Goal: Task Accomplishment & Management: Use online tool/utility

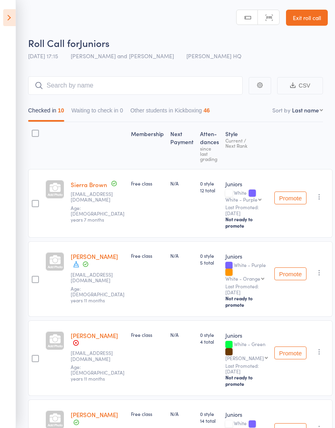
click at [11, 19] on icon at bounding box center [9, 17] width 12 height 17
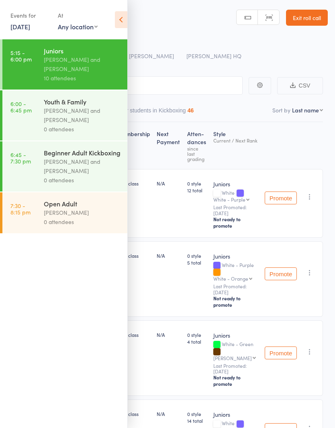
click at [49, 121] on div "[PERSON_NAME] and [PERSON_NAME]" at bounding box center [82, 115] width 77 height 18
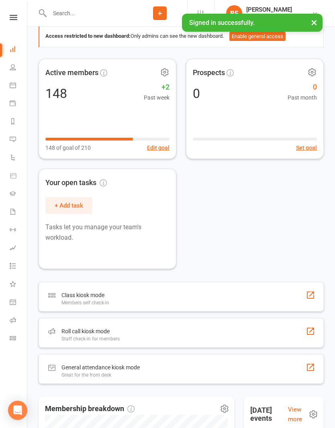
scroll to position [62, 0]
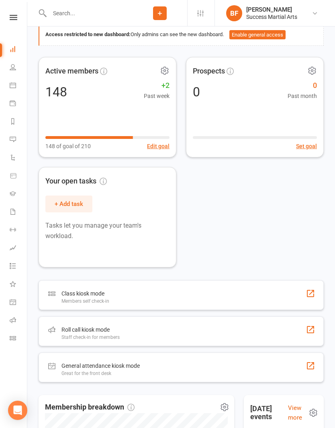
click at [161, 343] on div "Roll call kiosk mode Staff check-in for members" at bounding box center [181, 332] width 285 height 30
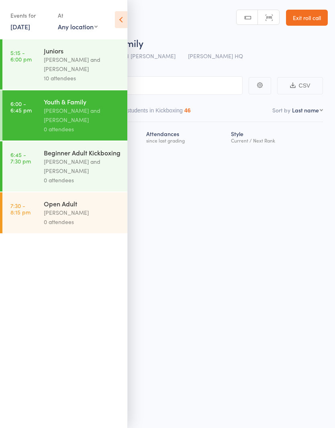
click at [121, 24] on icon at bounding box center [121, 19] width 12 height 17
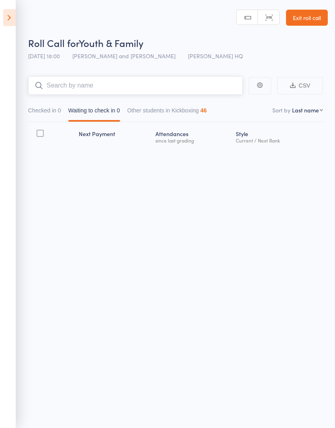
click at [180, 88] on input "search" at bounding box center [135, 85] width 215 height 18
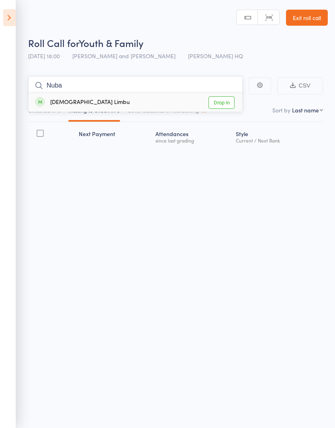
type input "Nuba"
click at [224, 105] on link "Drop in" at bounding box center [222, 102] width 26 height 12
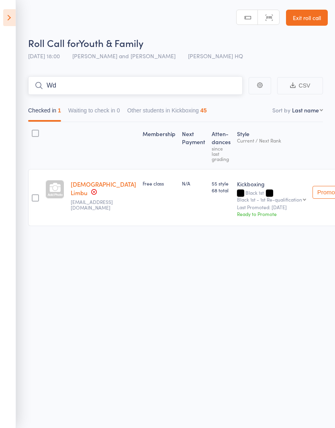
type input "W"
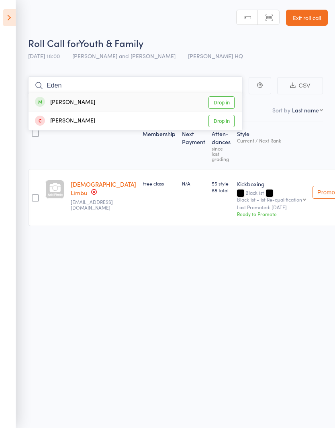
type input "Eden"
click at [223, 101] on link "Drop in" at bounding box center [222, 102] width 26 height 12
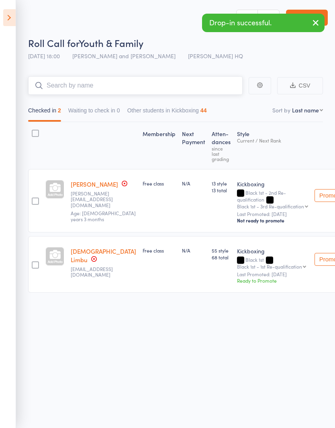
type input "L"
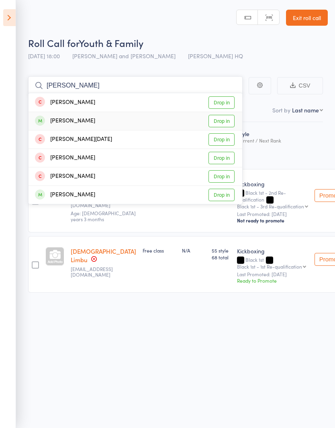
type input "[PERSON_NAME]"
click at [223, 123] on link "Drop in" at bounding box center [222, 121] width 26 height 12
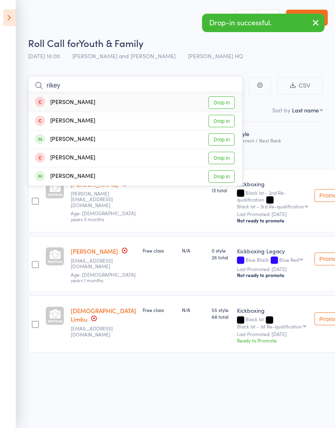
type input "rikey"
click at [224, 138] on link "Drop in" at bounding box center [222, 139] width 26 height 12
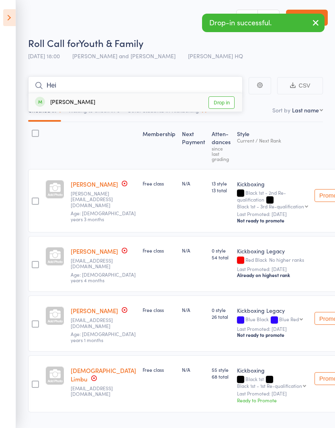
type input "Hei"
click at [220, 105] on link "Drop in" at bounding box center [222, 102] width 26 height 12
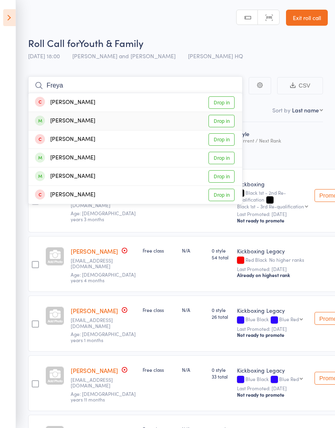
type input "Freya"
click at [221, 122] on link "Drop in" at bounding box center [222, 121] width 26 height 12
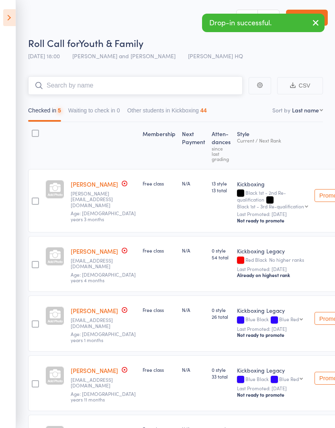
click at [182, 88] on input "search" at bounding box center [135, 85] width 215 height 18
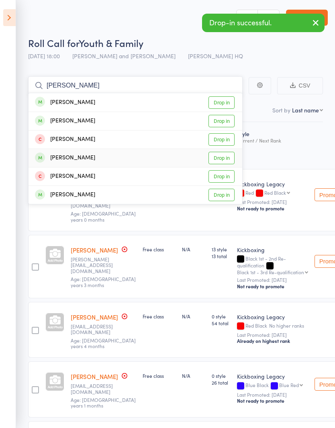
type input "[PERSON_NAME]"
click at [223, 157] on link "Drop in" at bounding box center [222, 158] width 26 height 12
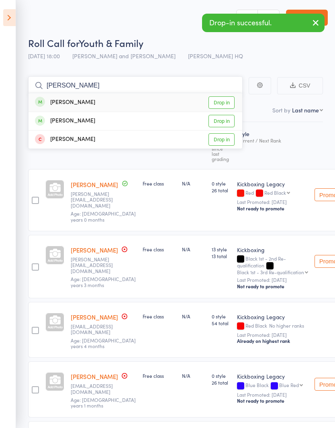
type input "[PERSON_NAME]"
click at [226, 103] on link "Drop in" at bounding box center [222, 102] width 26 height 12
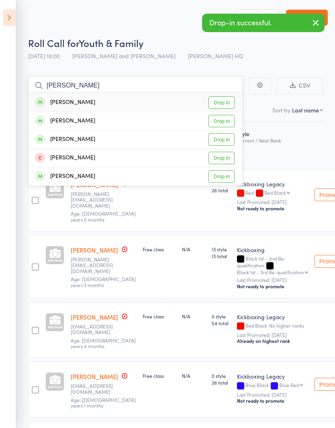
type input "[PERSON_NAME]"
click at [223, 103] on link "Drop in" at bounding box center [222, 102] width 26 height 12
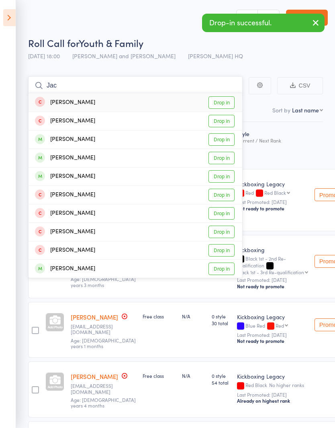
type input "Jac"
click at [224, 161] on link "Drop in" at bounding box center [222, 158] width 26 height 12
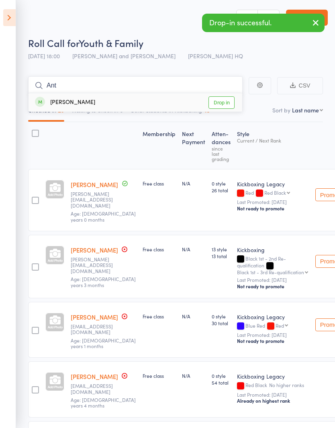
type input "Ant"
click at [221, 105] on link "Drop in" at bounding box center [222, 102] width 26 height 12
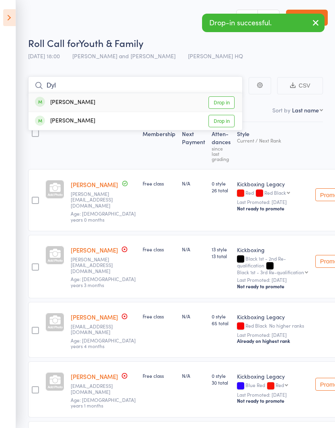
type input "Dyl"
click at [226, 104] on link "Drop in" at bounding box center [222, 102] width 26 height 12
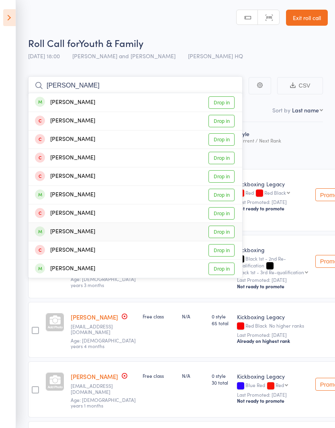
type input "[PERSON_NAME]"
click at [223, 233] on link "Drop in" at bounding box center [222, 232] width 26 height 12
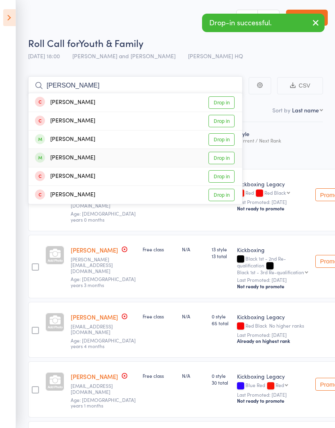
type input "[PERSON_NAME]"
click at [225, 158] on link "Drop in" at bounding box center [222, 158] width 26 height 12
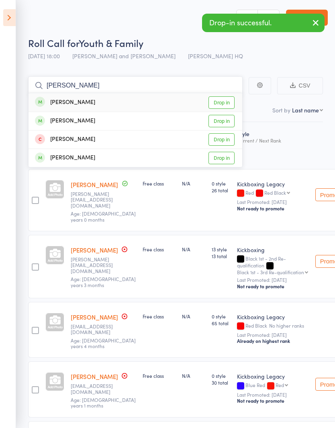
type input "[PERSON_NAME]"
click at [224, 102] on link "Drop in" at bounding box center [222, 102] width 26 height 12
type input "[PERSON_NAME]"
click at [224, 141] on link "Drop in" at bounding box center [222, 139] width 26 height 12
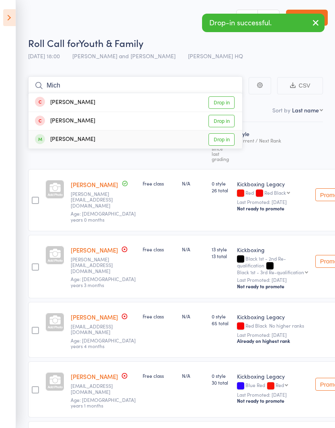
type input "Mich"
click at [225, 139] on link "Drop in" at bounding box center [222, 139] width 26 height 12
